Goal: Information Seeking & Learning: Learn about a topic

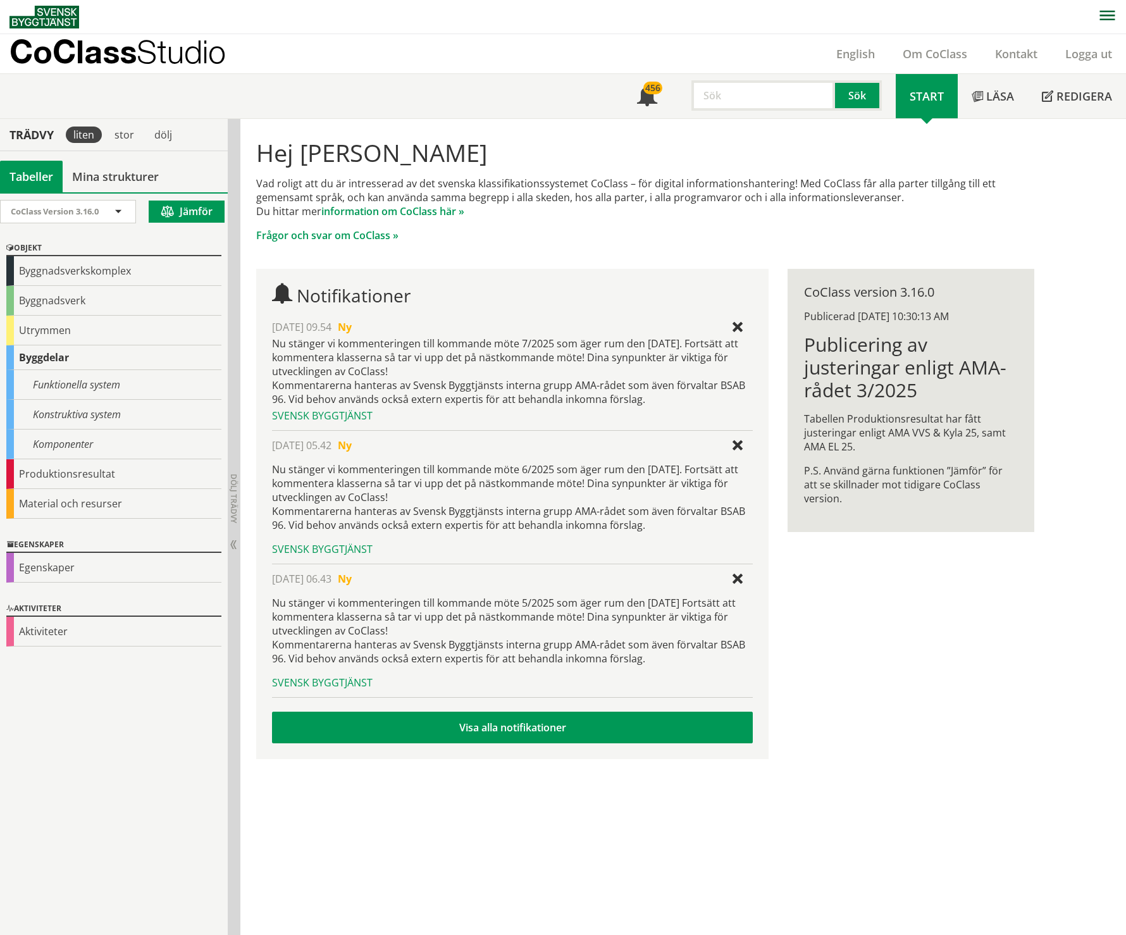
click at [762, 92] on input "text" at bounding box center [764, 95] width 144 height 30
type input "lägenhet"
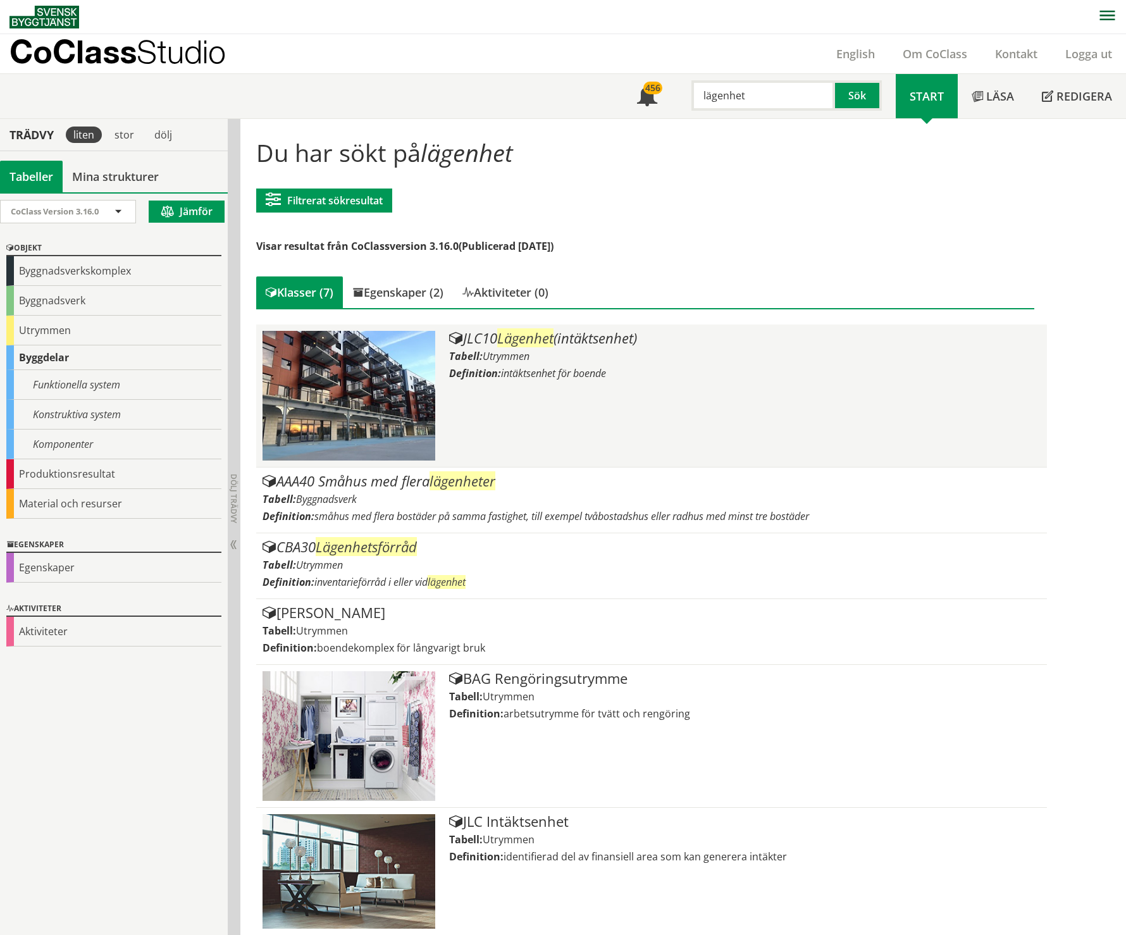
click at [506, 347] on span "Lägenhet" at bounding box center [525, 337] width 56 height 19
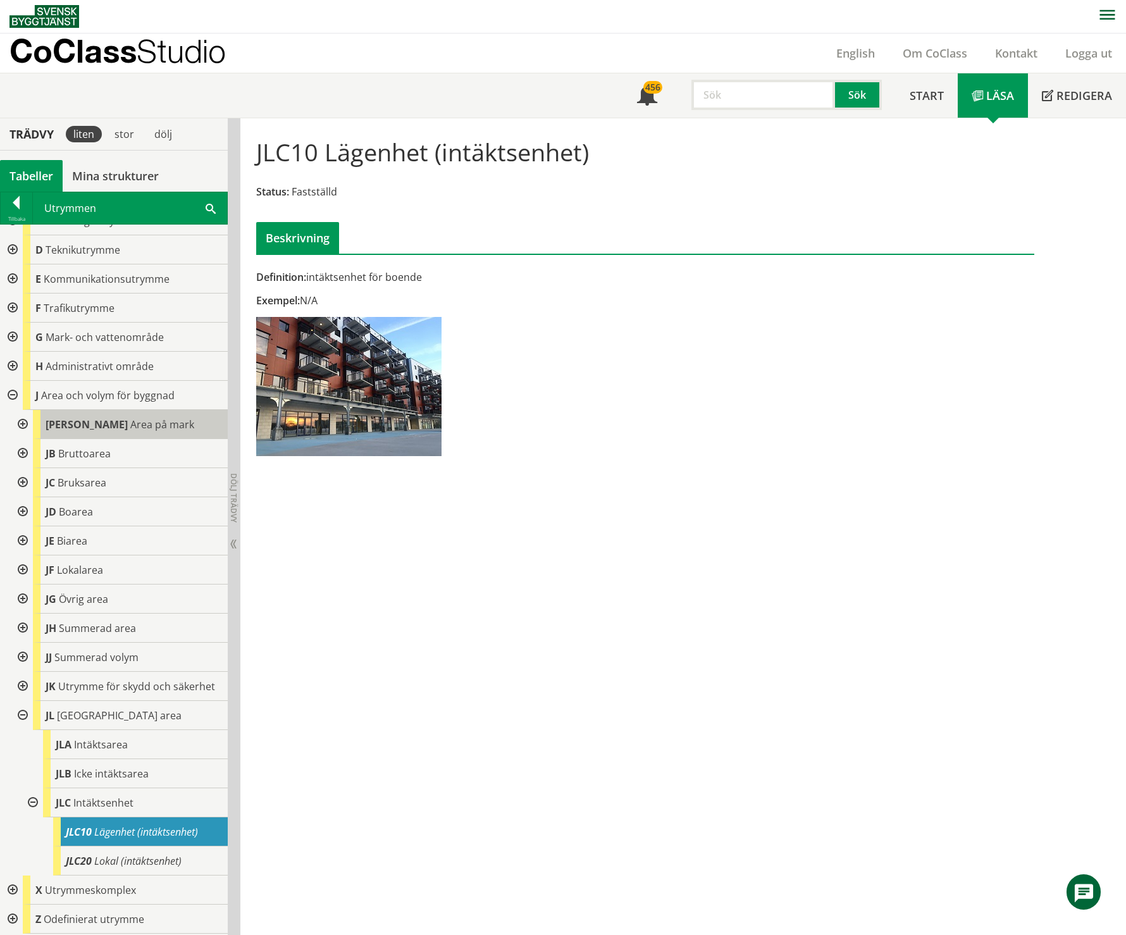
scroll to position [87, 0]
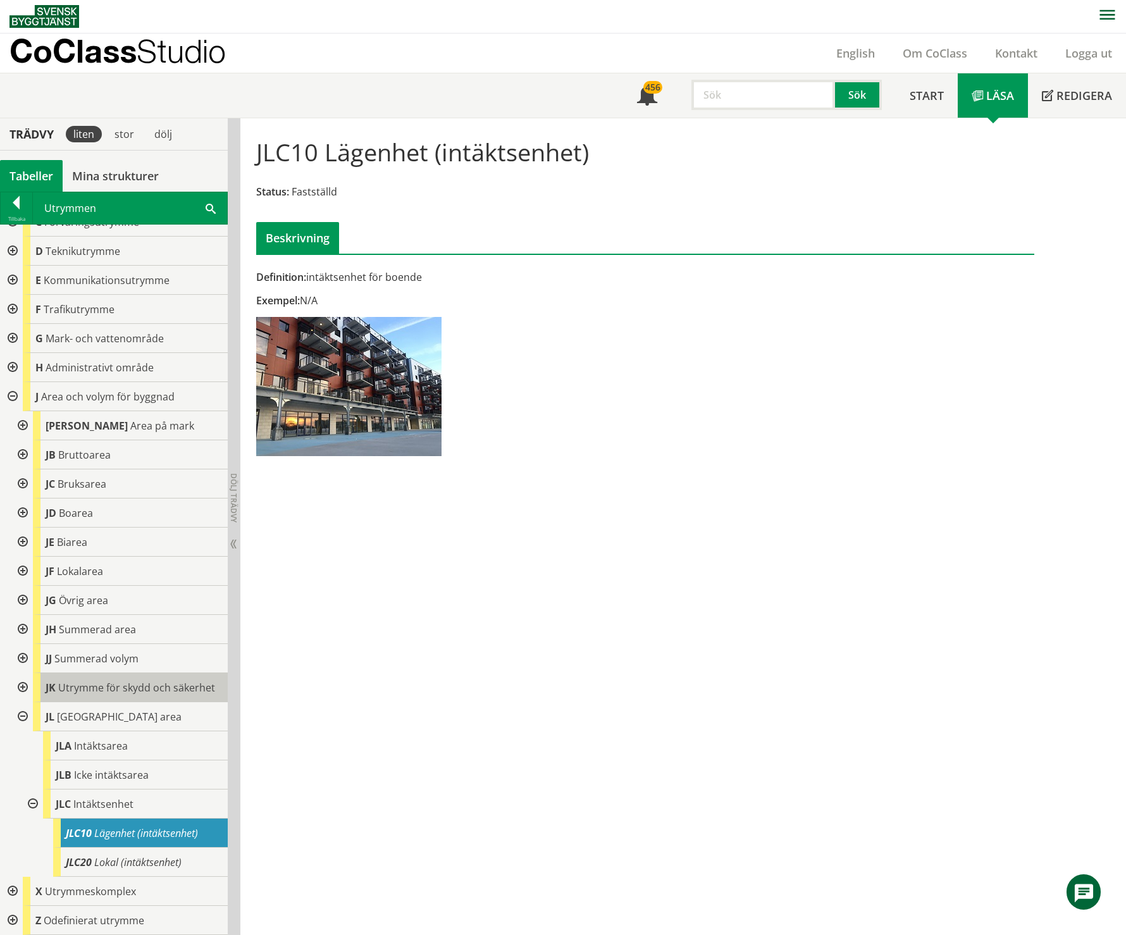
click at [152, 681] on span "Utrymme för skydd och säkerhet" at bounding box center [136, 688] width 157 height 14
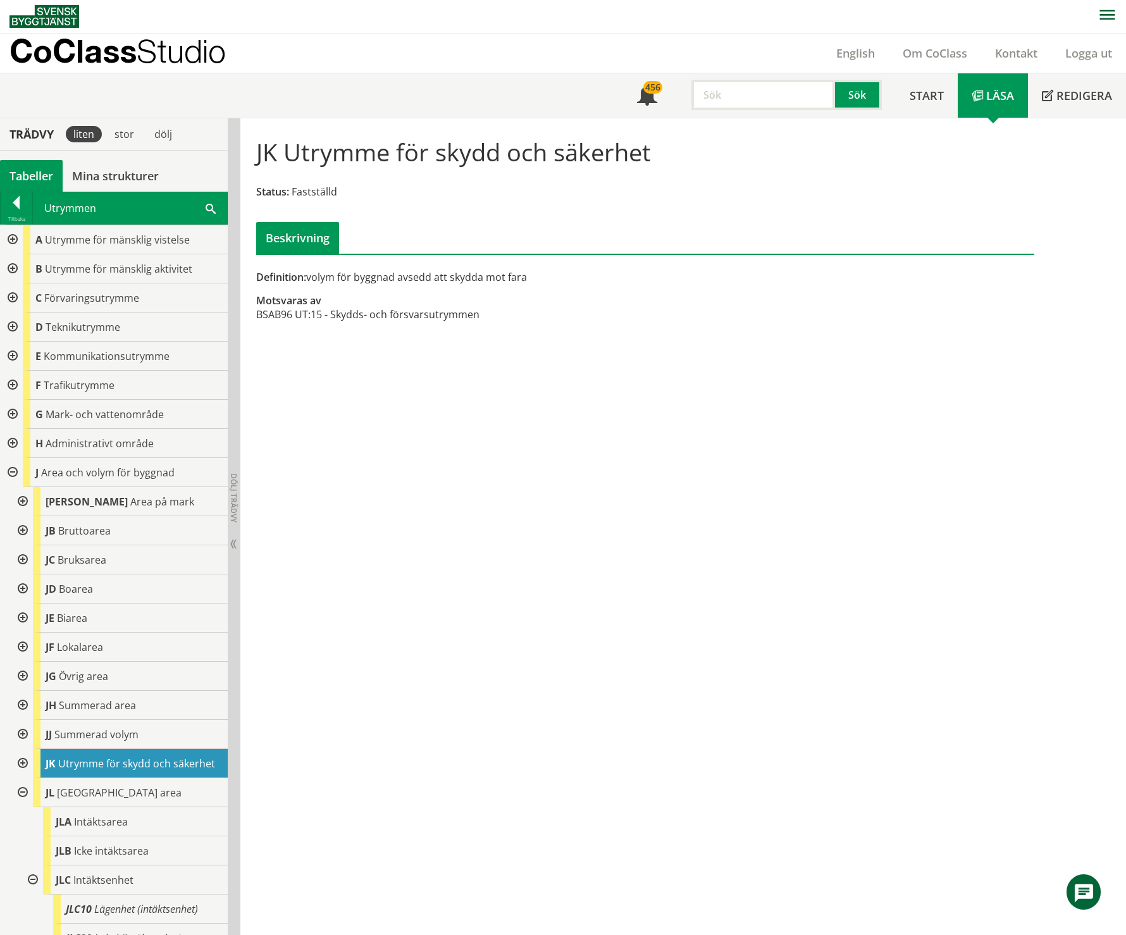
click at [757, 101] on input "text" at bounding box center [764, 95] width 144 height 30
type input "lägenhet"
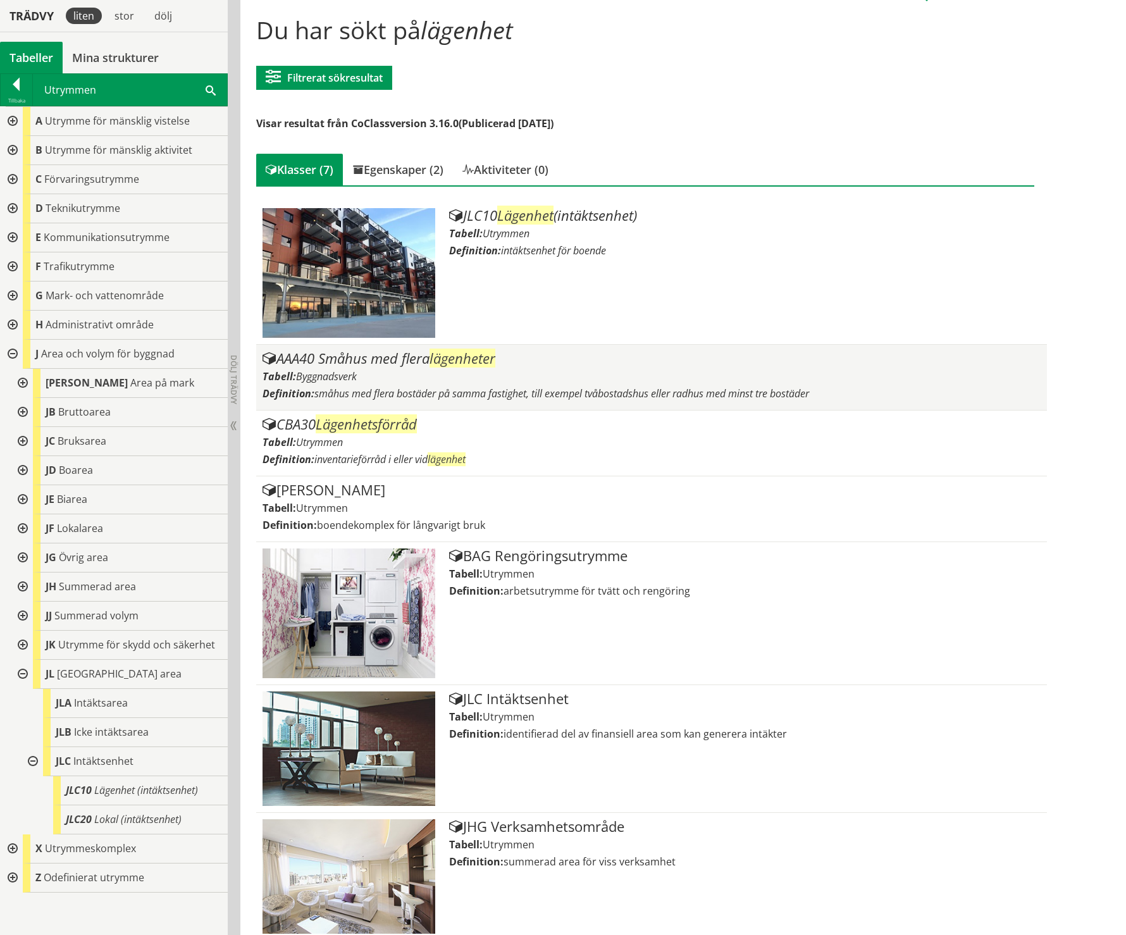
scroll to position [135, 0]
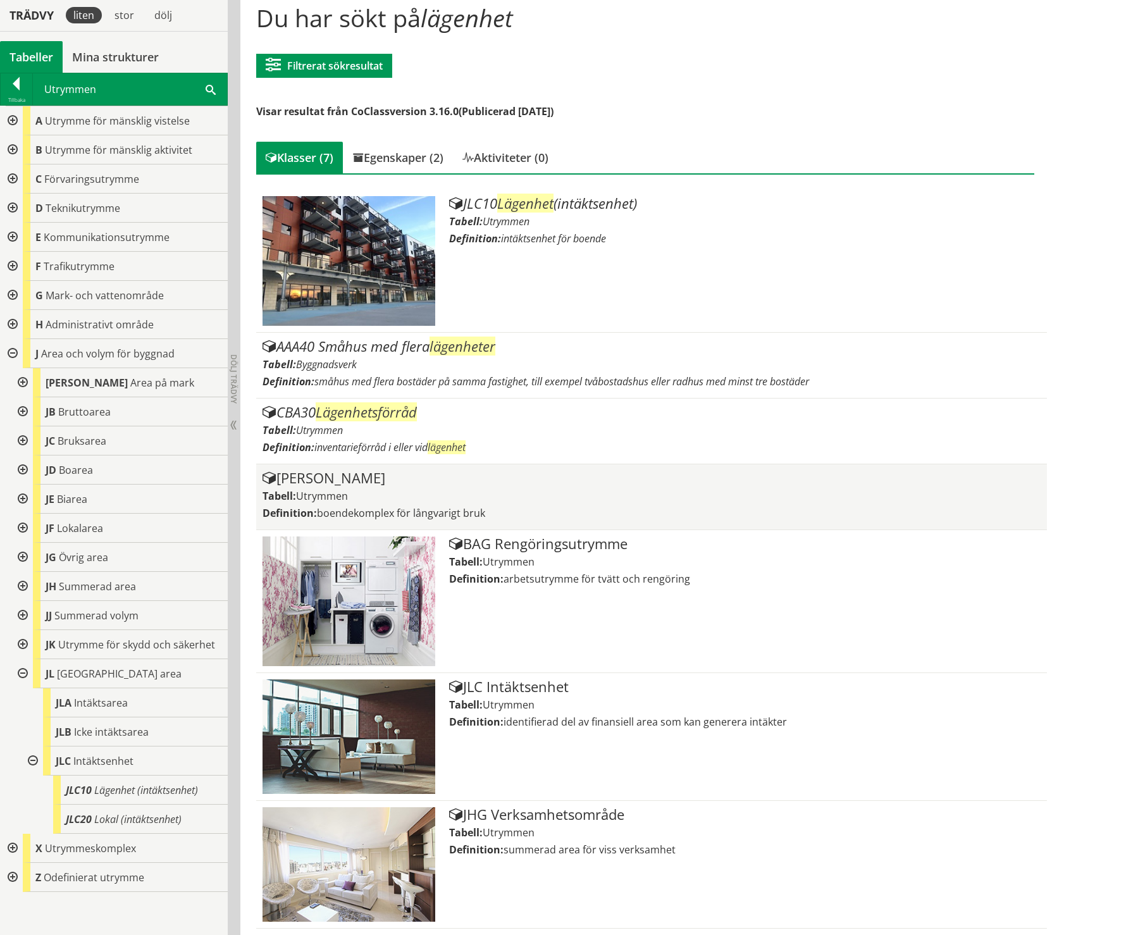
click at [411, 489] on div "Tabell: Utrymmen" at bounding box center [652, 496] width 778 height 14
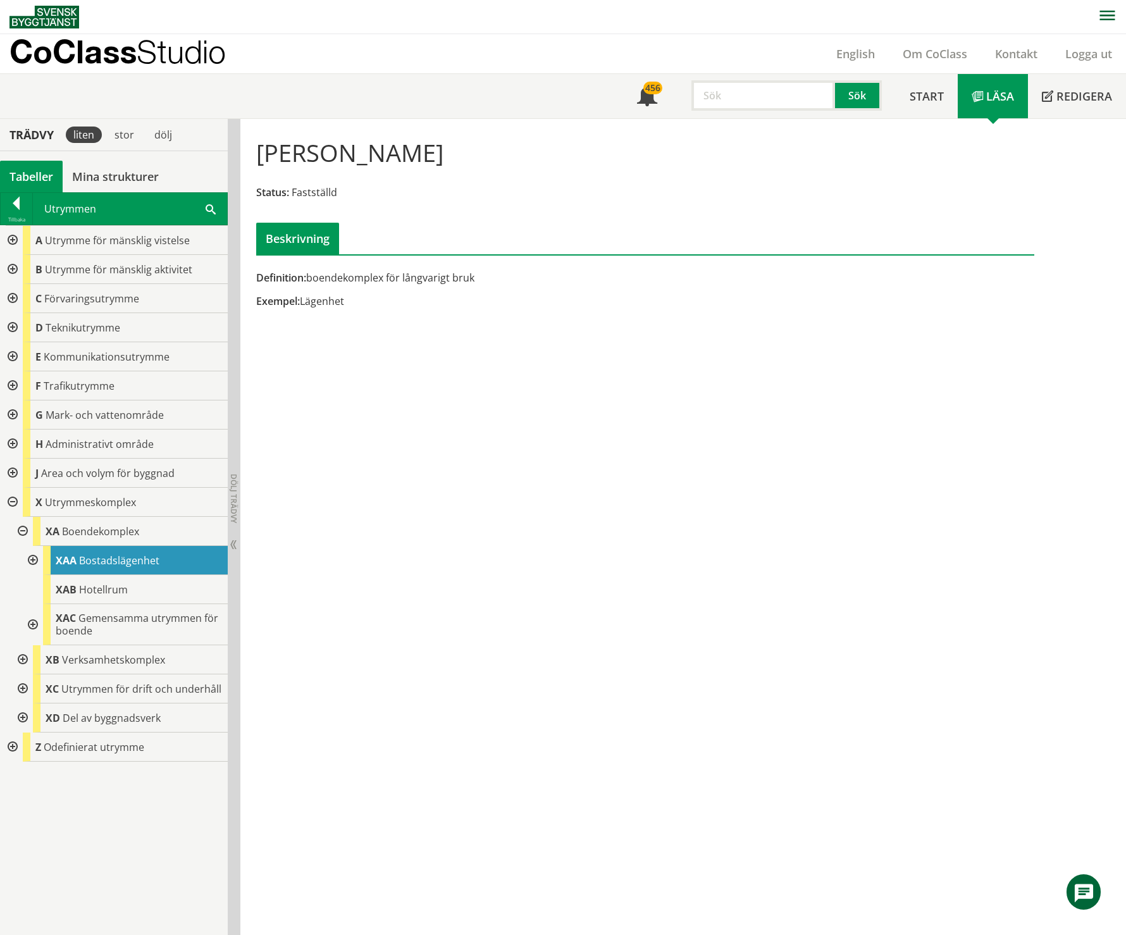
click at [34, 560] on div at bounding box center [31, 560] width 23 height 29
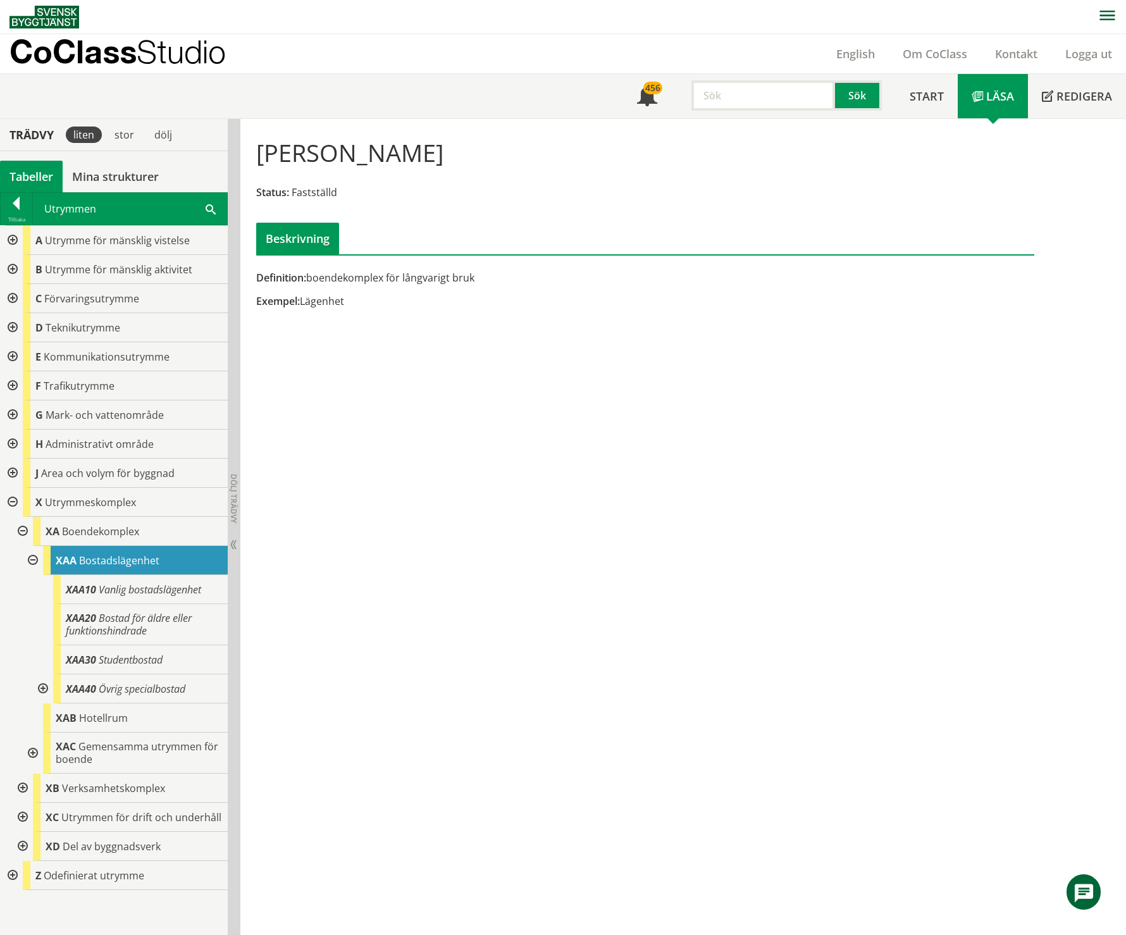
click at [39, 689] on div at bounding box center [41, 688] width 23 height 29
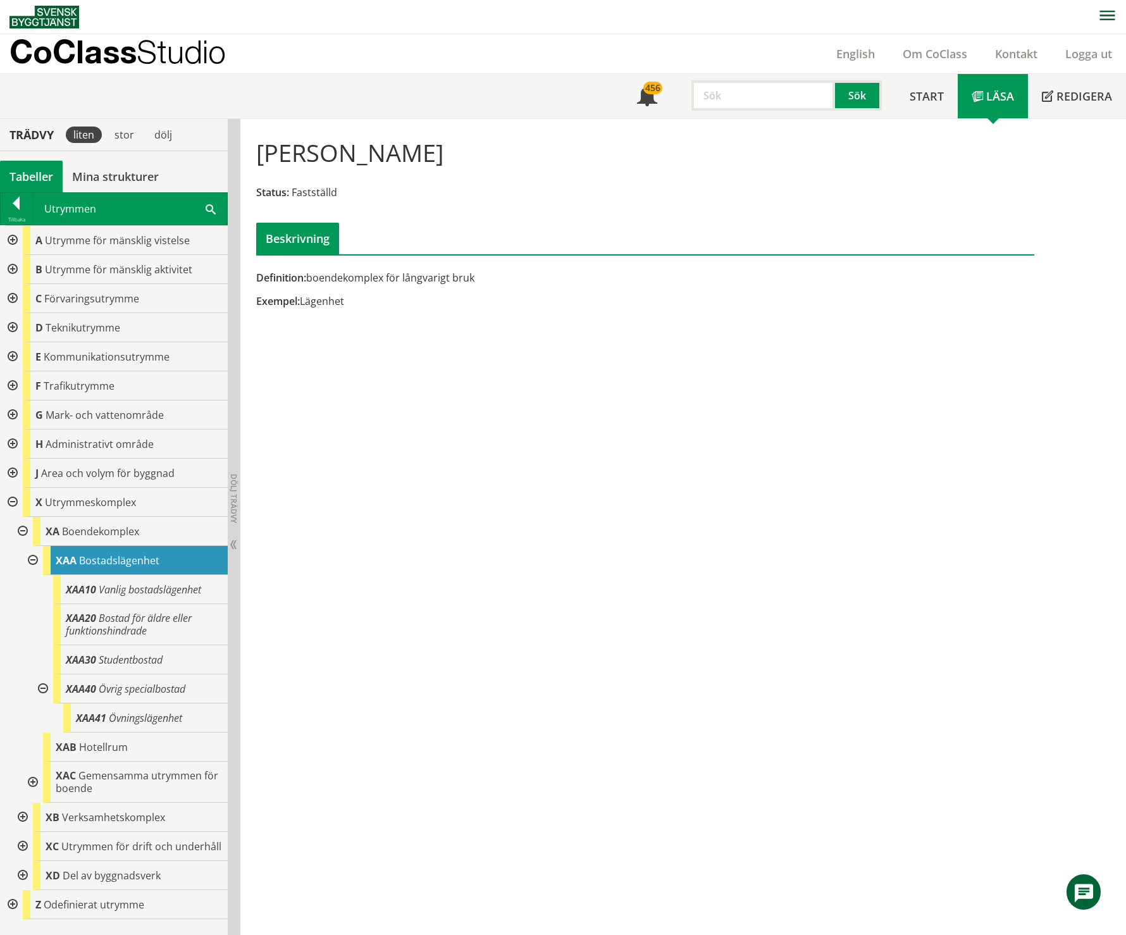
click at [35, 785] on div at bounding box center [31, 782] width 23 height 41
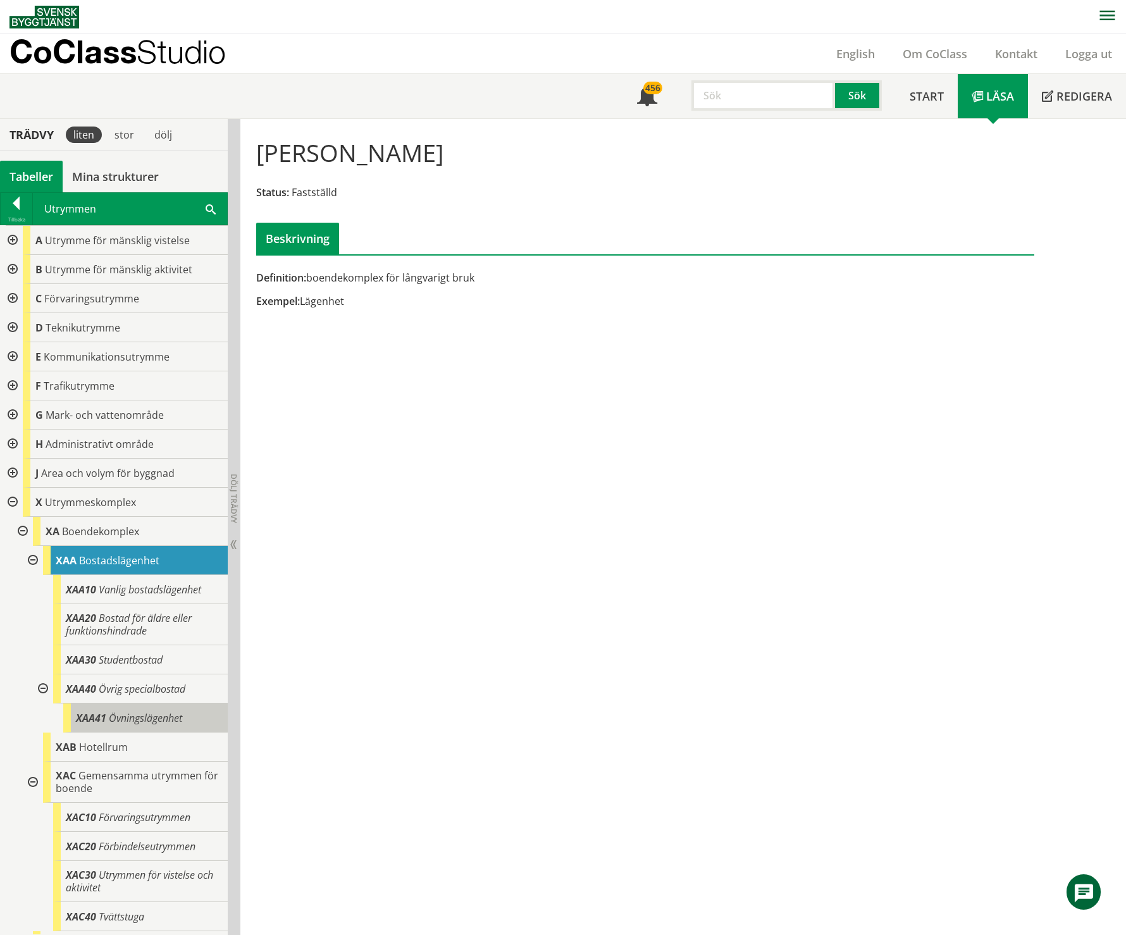
scroll to position [125, 0]
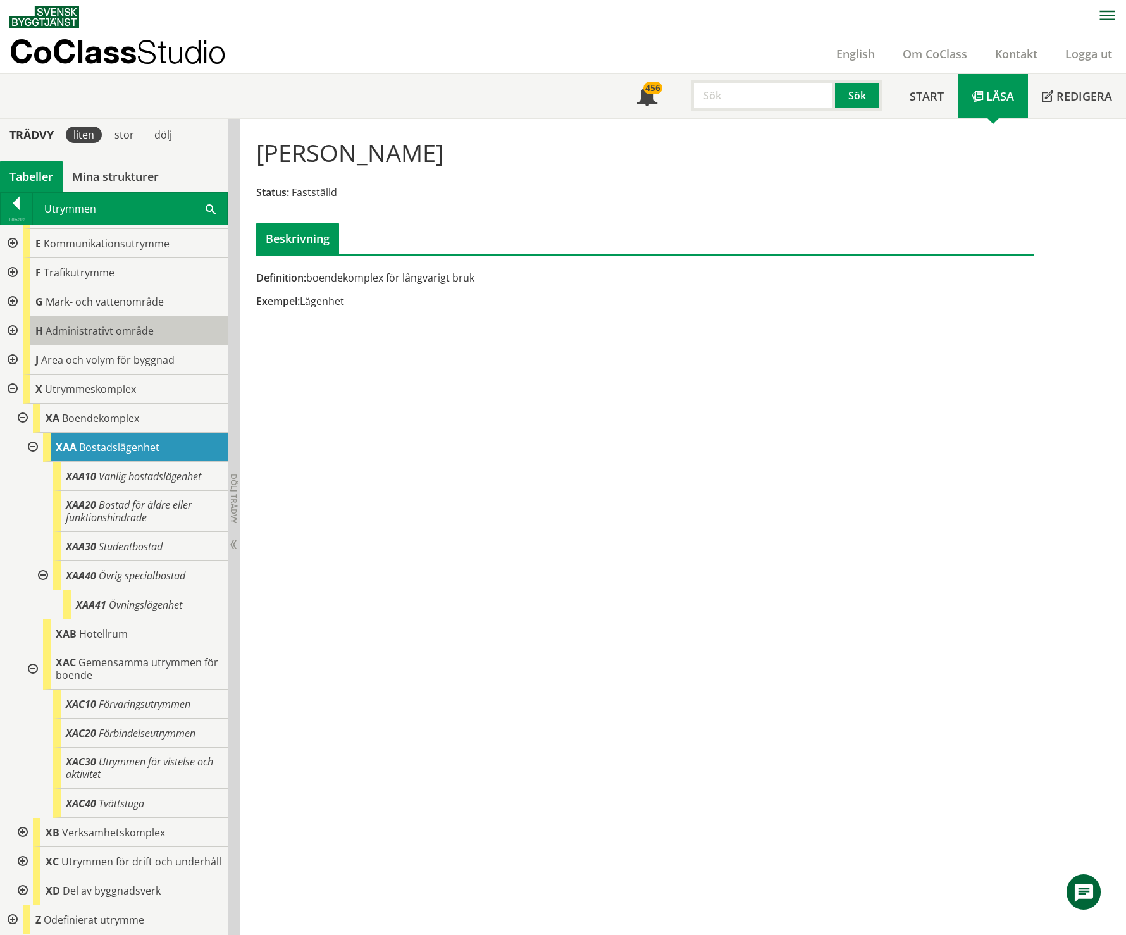
click at [142, 316] on div "H Administrativt område" at bounding box center [125, 330] width 205 height 29
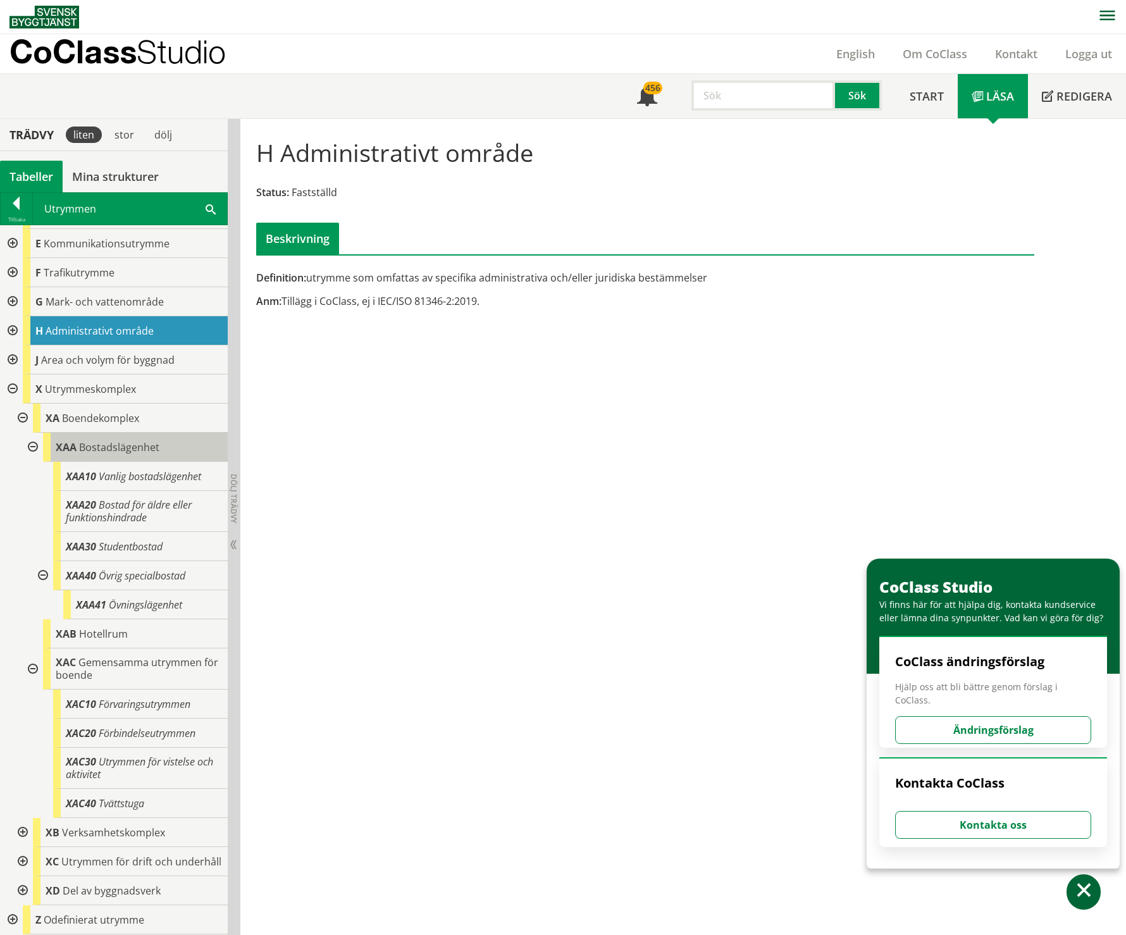
click at [97, 440] on span "Bostadslägenhet" at bounding box center [119, 447] width 80 height 14
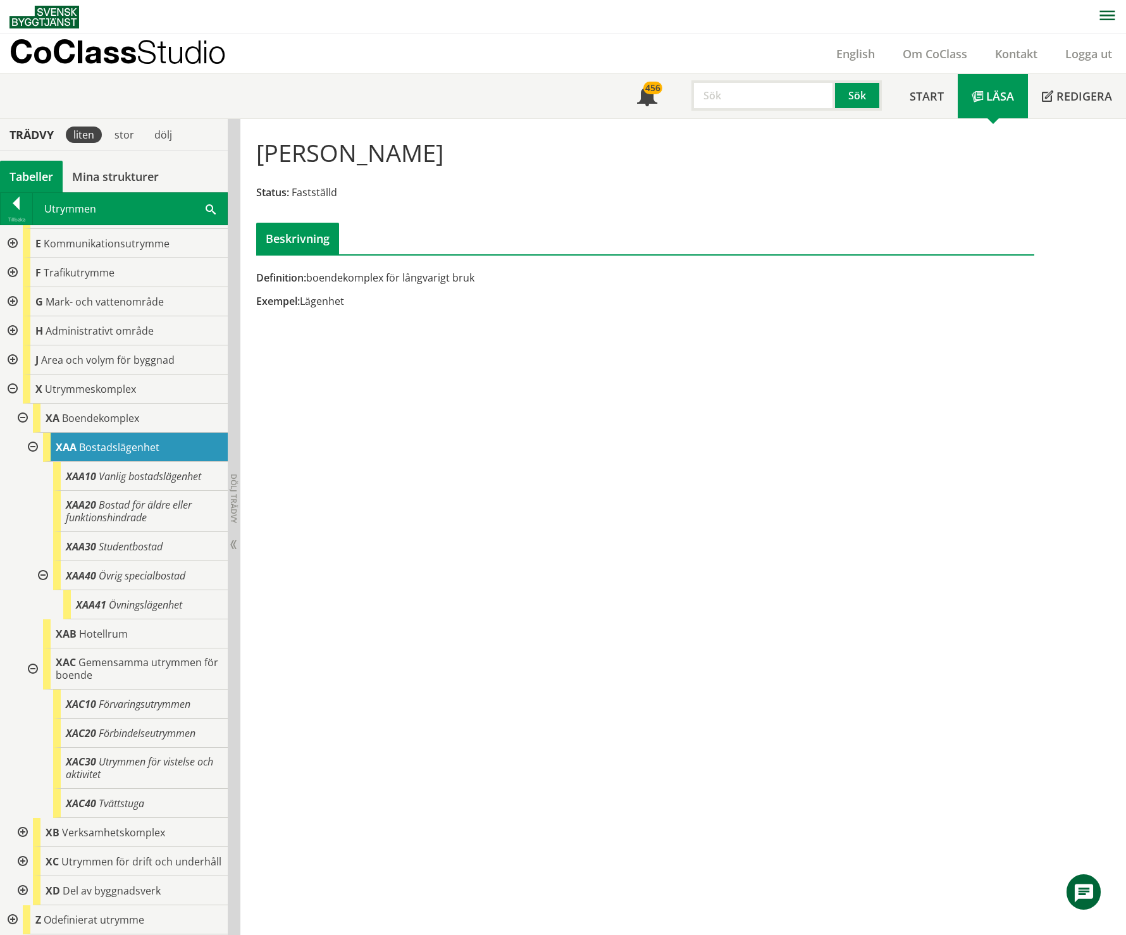
click at [11, 347] on div at bounding box center [11, 359] width 23 height 29
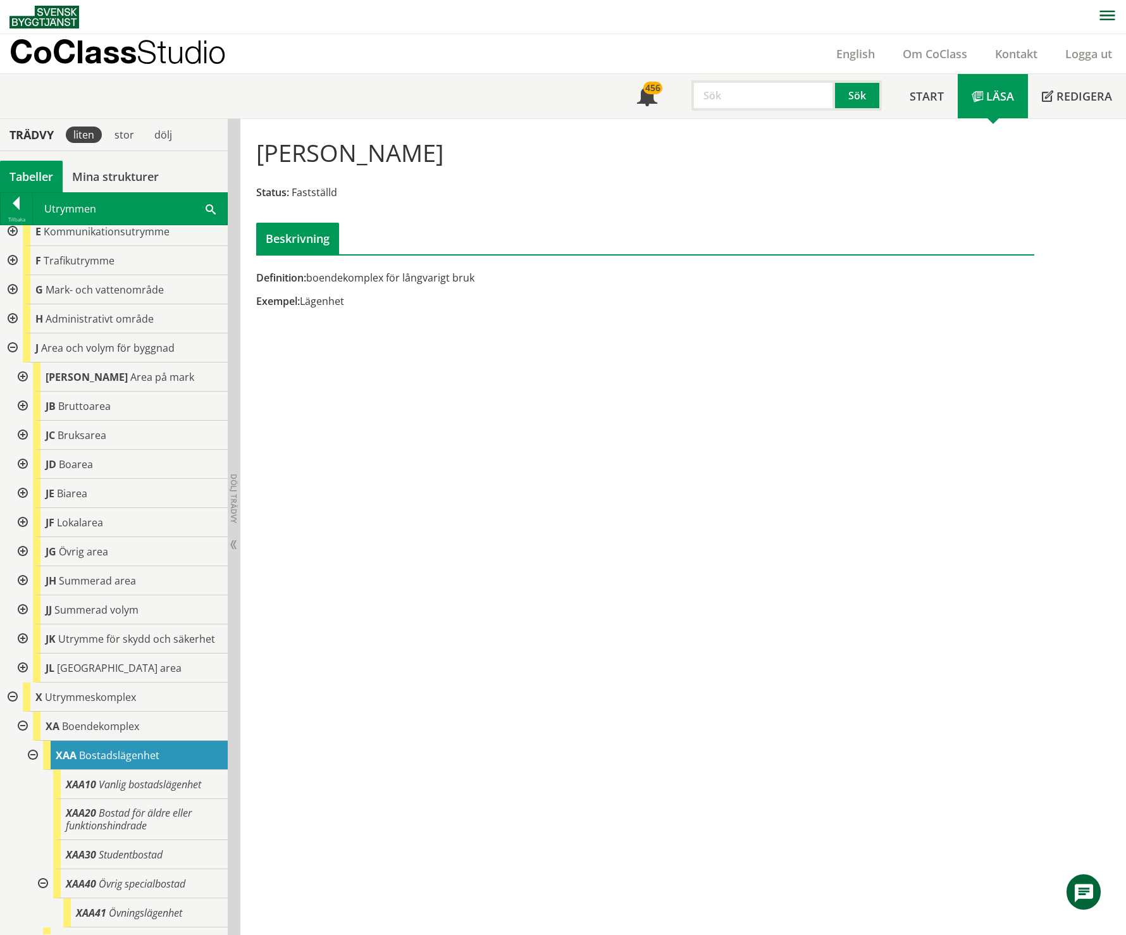
click at [25, 678] on div at bounding box center [21, 668] width 23 height 29
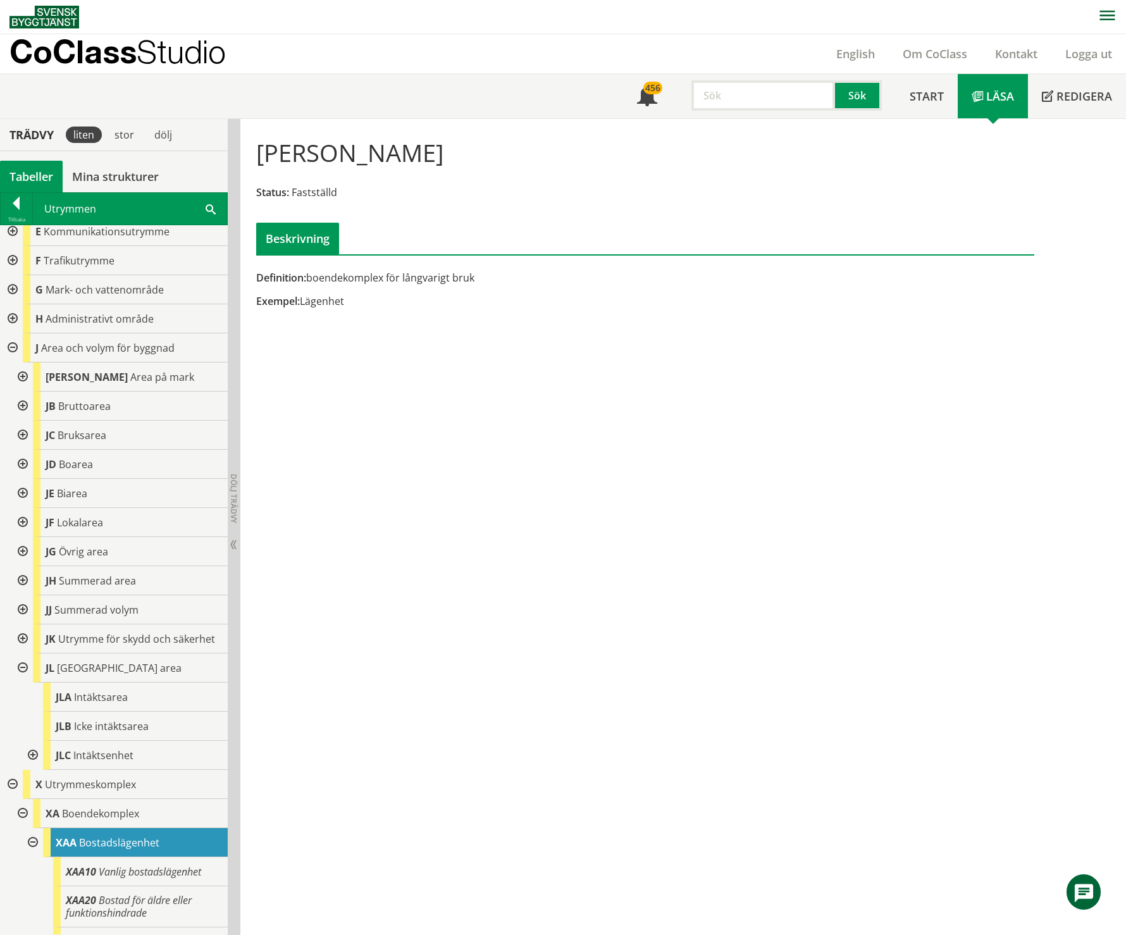
click at [32, 767] on div at bounding box center [31, 755] width 23 height 29
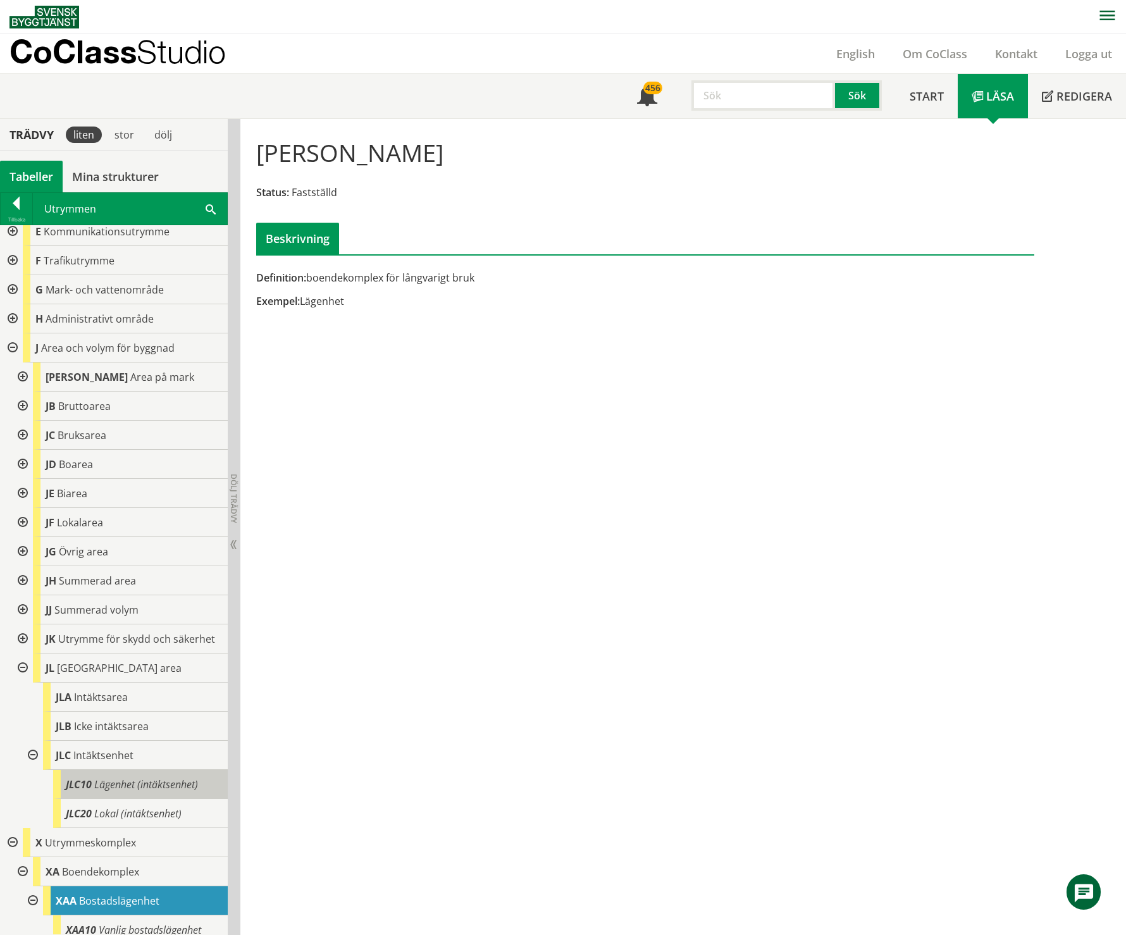
click at [119, 792] on span "Lägenhet (intäktsenhet)" at bounding box center [146, 785] width 104 height 14
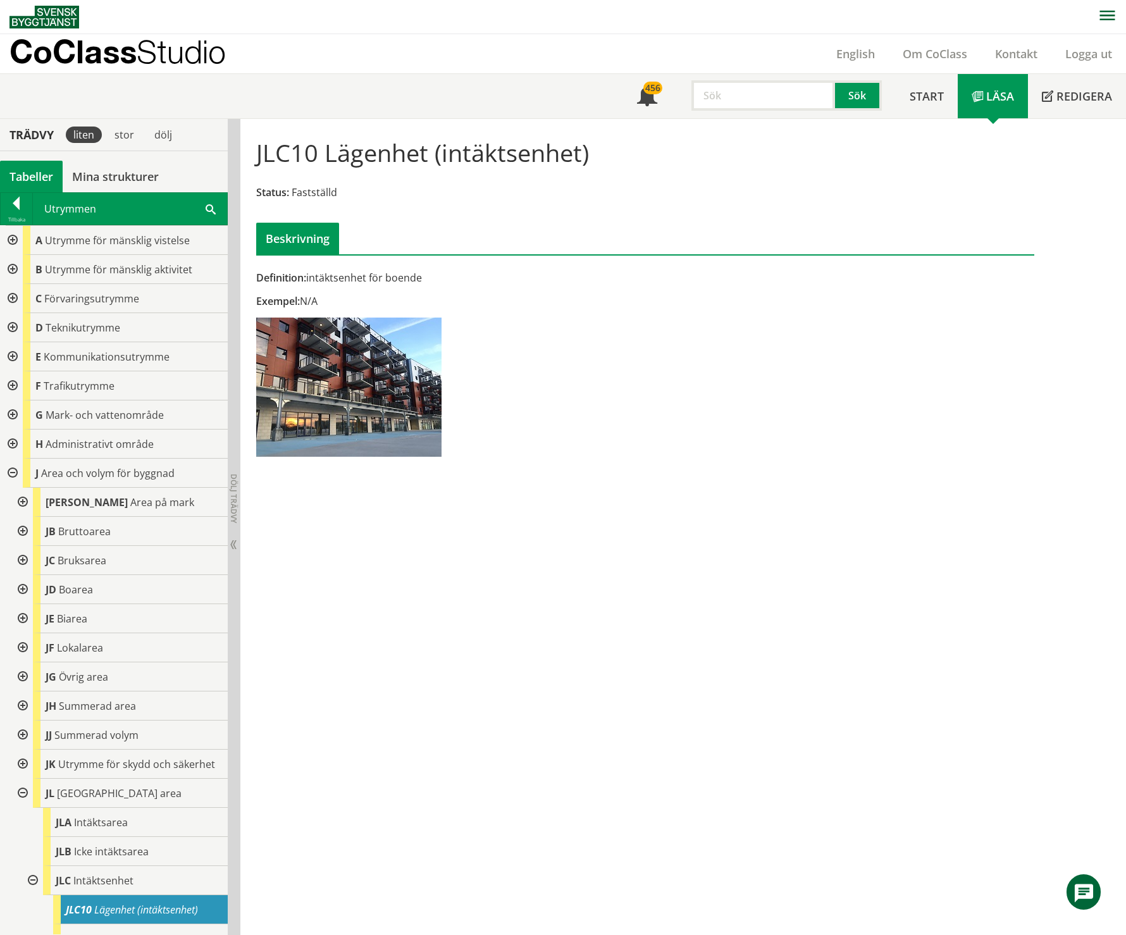
click at [46, 168] on div "Tabeller" at bounding box center [31, 177] width 63 height 32
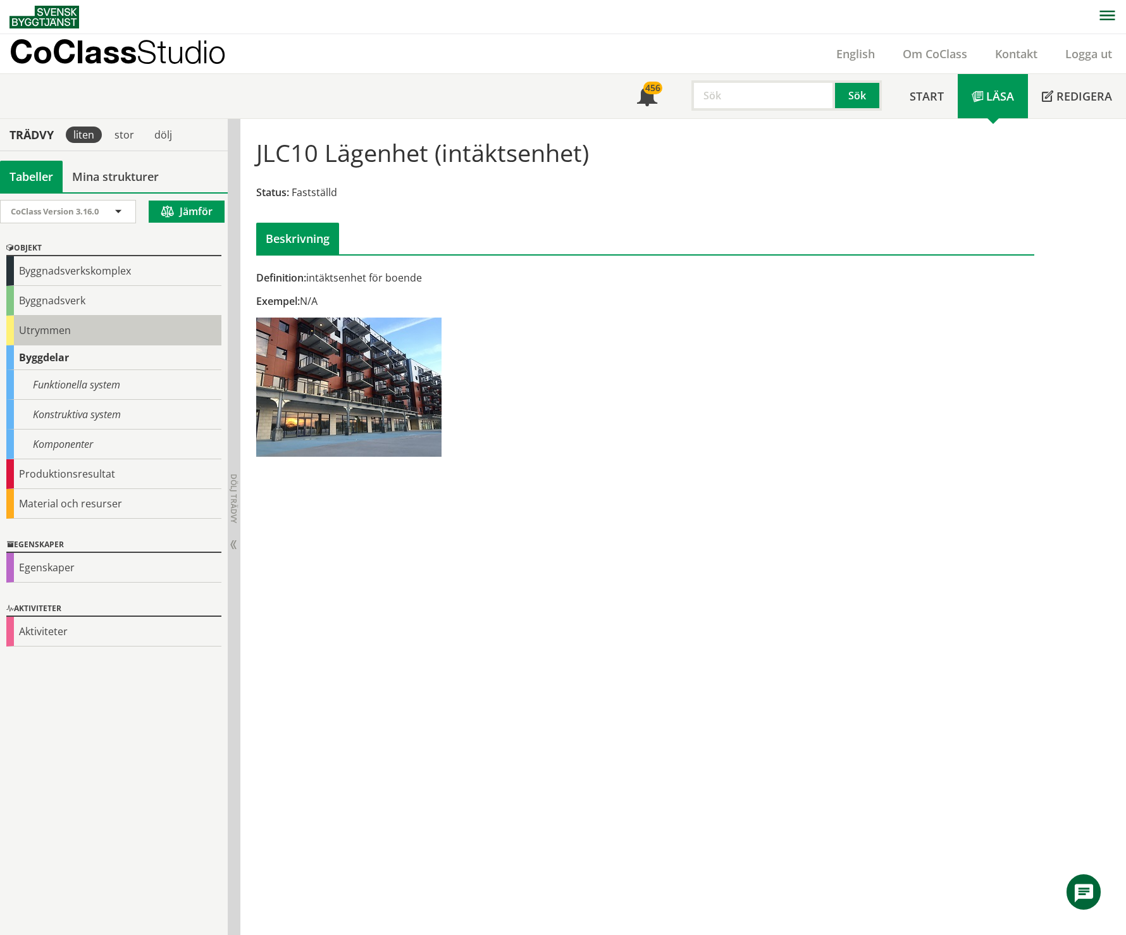
click at [49, 332] on div "Utrymmen" at bounding box center [113, 331] width 215 height 30
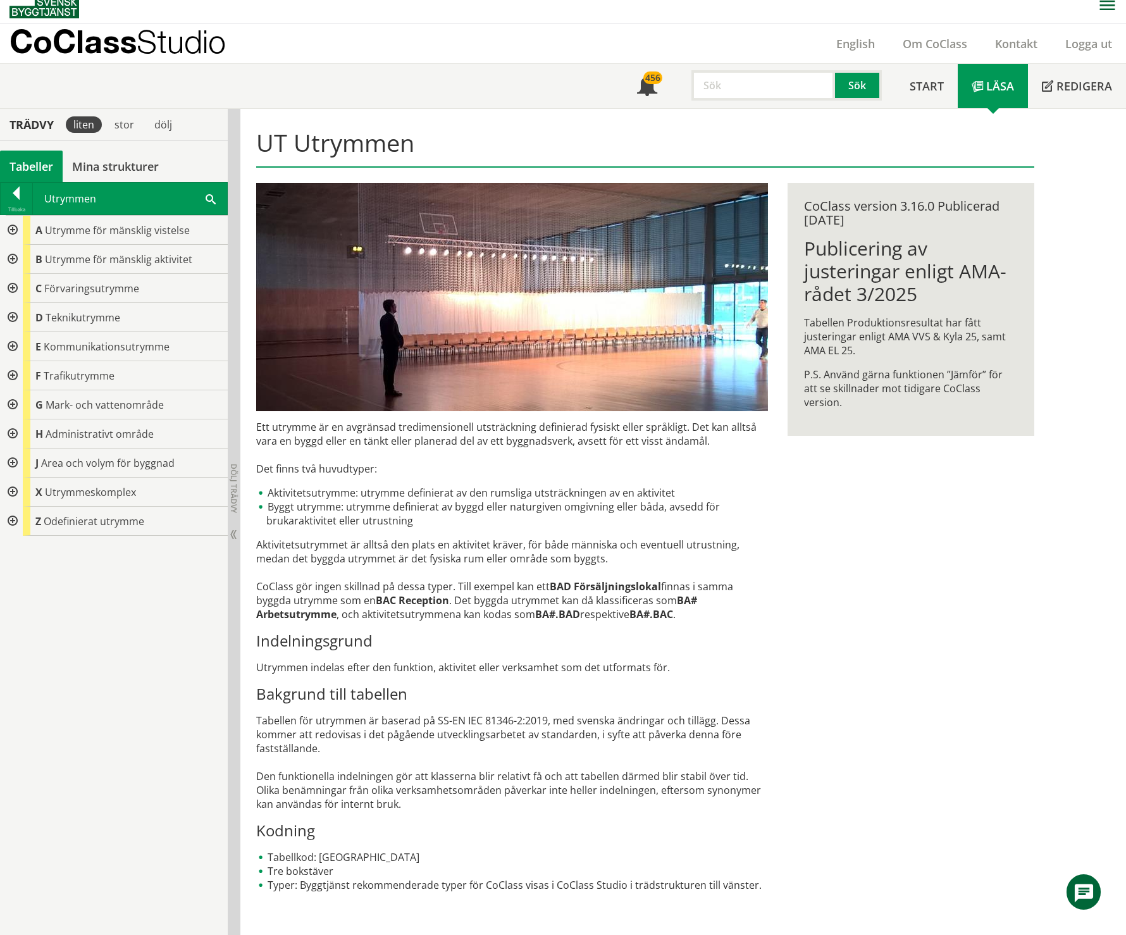
scroll to position [13, 0]
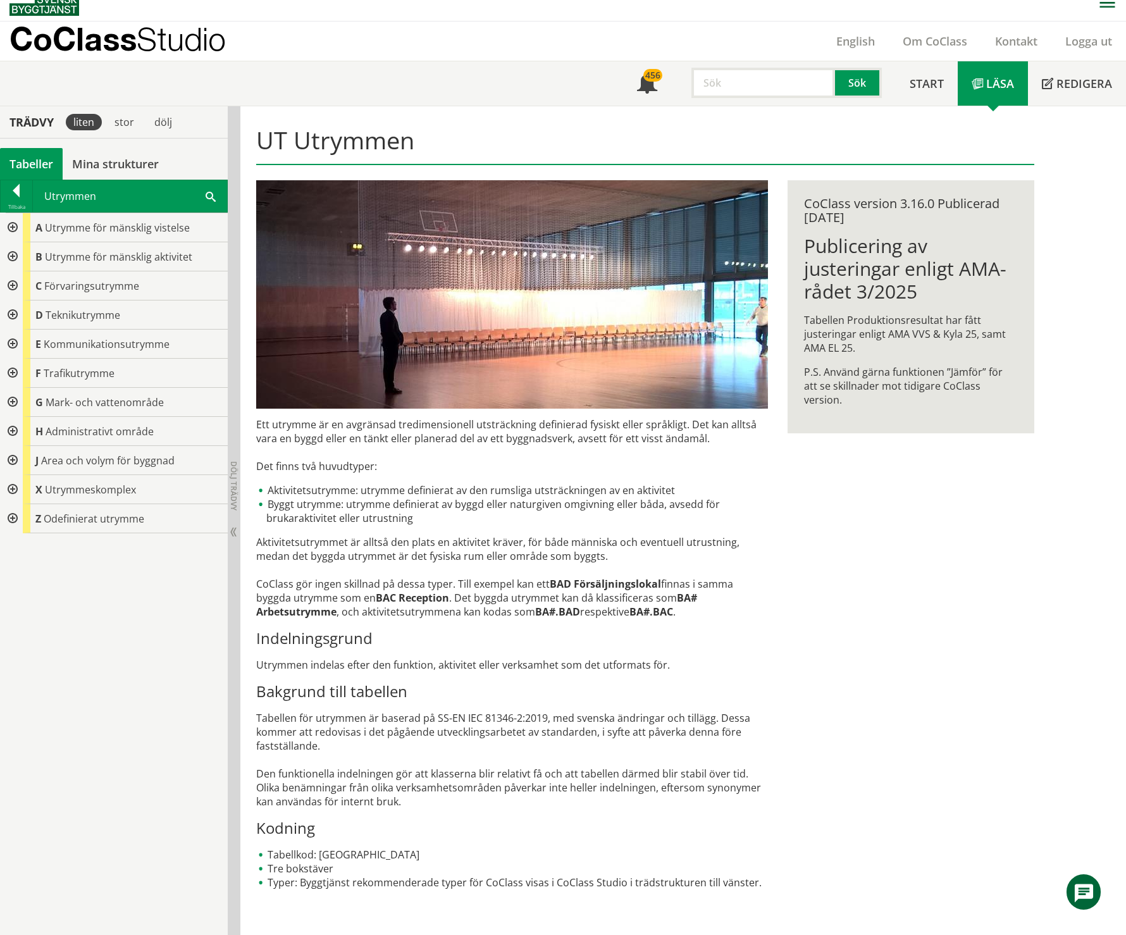
click at [11, 491] on div at bounding box center [11, 489] width 23 height 29
click at [20, 547] on div at bounding box center [21, 547] width 23 height 29
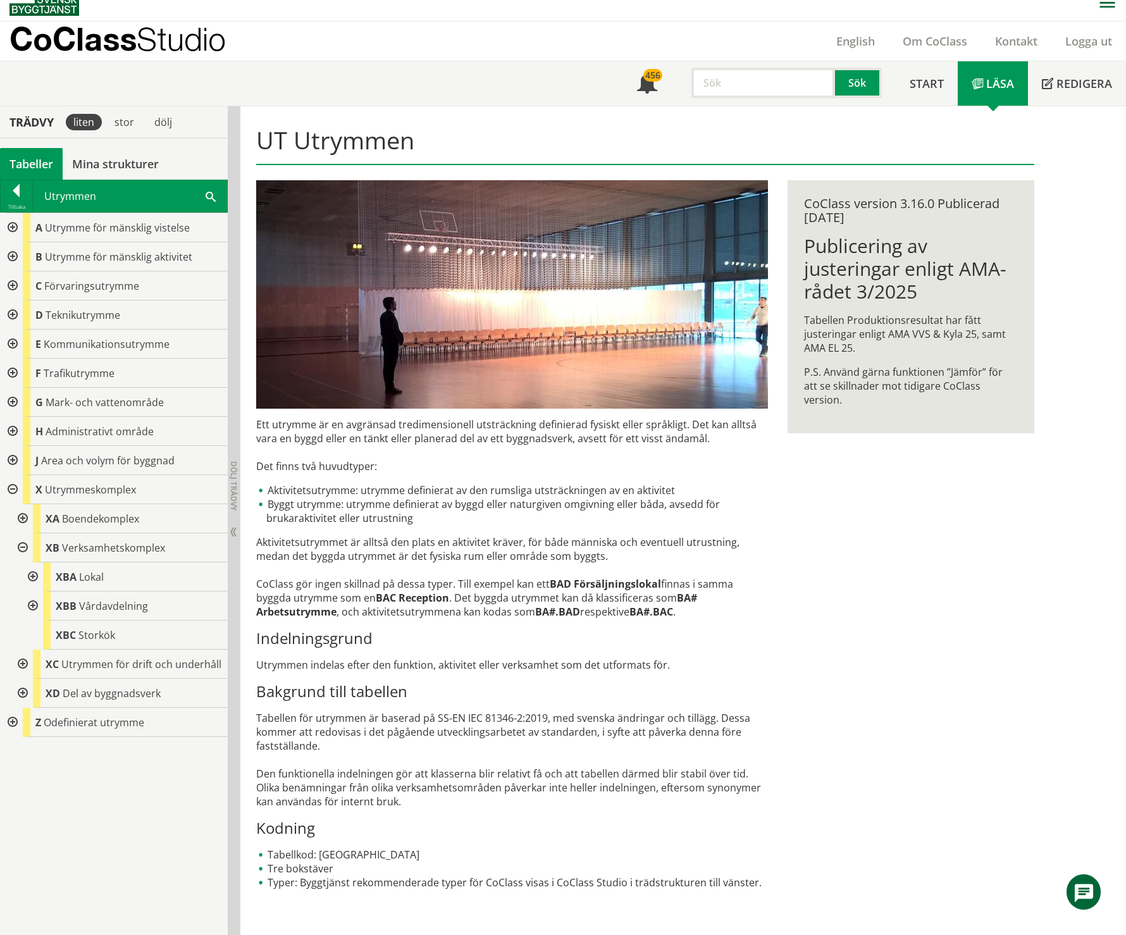
click at [33, 580] on div at bounding box center [31, 576] width 23 height 29
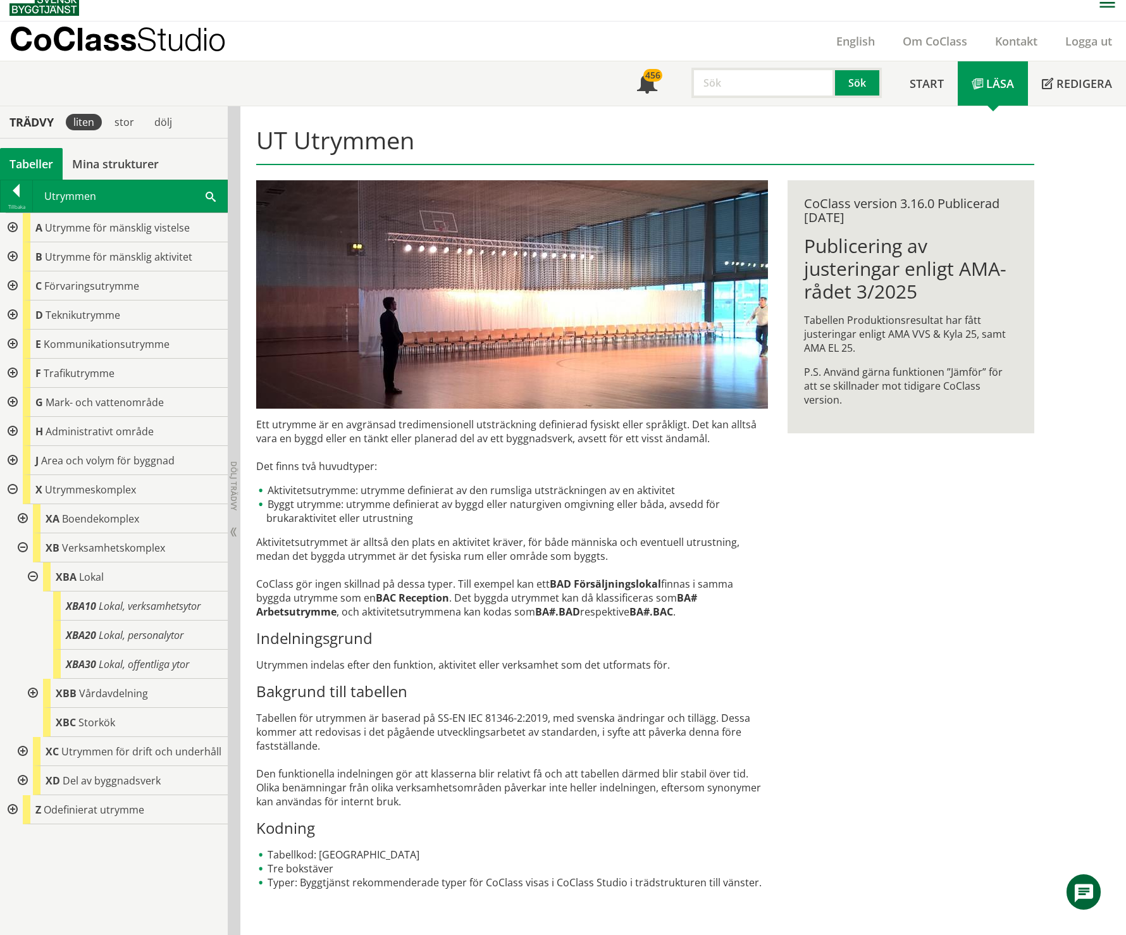
click at [33, 578] on div at bounding box center [31, 576] width 23 height 29
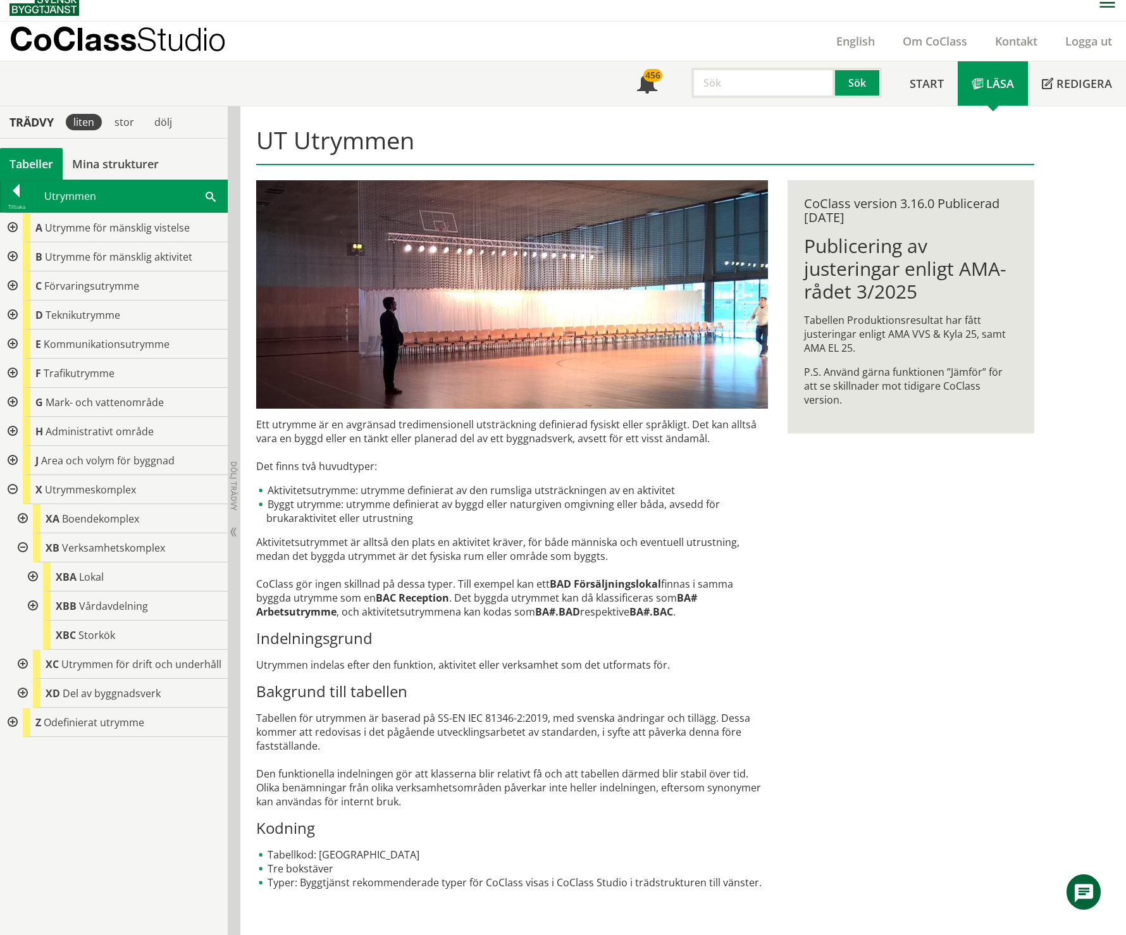
click at [11, 464] on div at bounding box center [11, 460] width 23 height 29
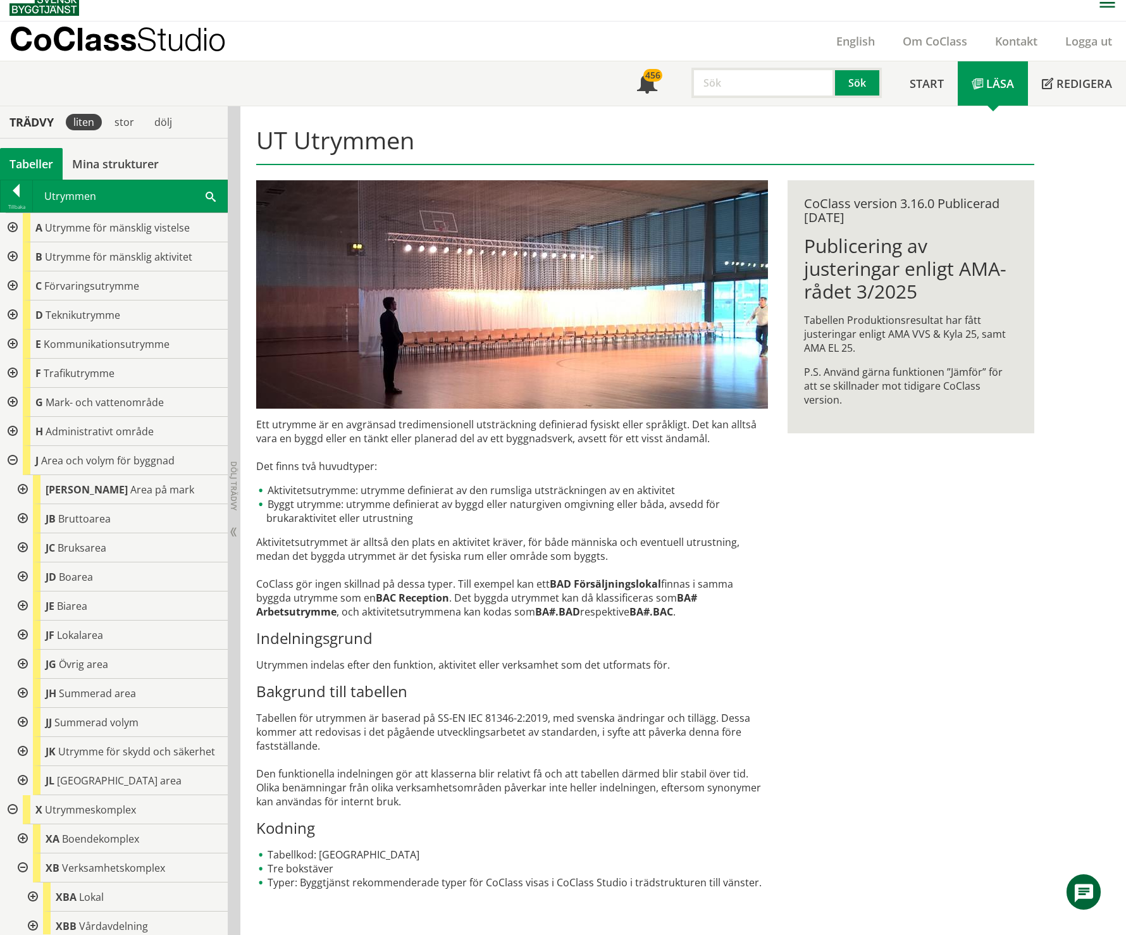
click at [24, 795] on div at bounding box center [21, 780] width 23 height 29
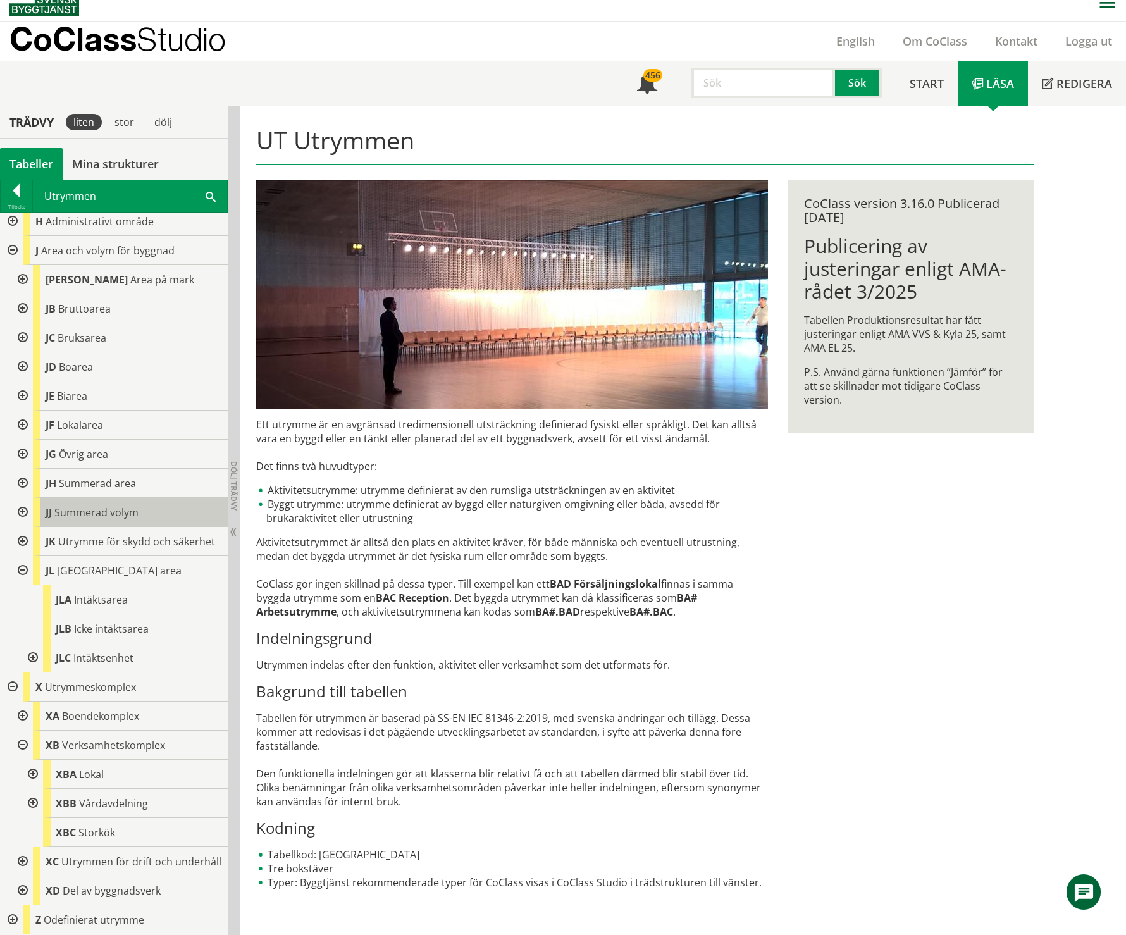
scroll to position [234, 0]
click at [29, 645] on div at bounding box center [31, 657] width 23 height 29
